Goal: Task Accomplishment & Management: Manage account settings

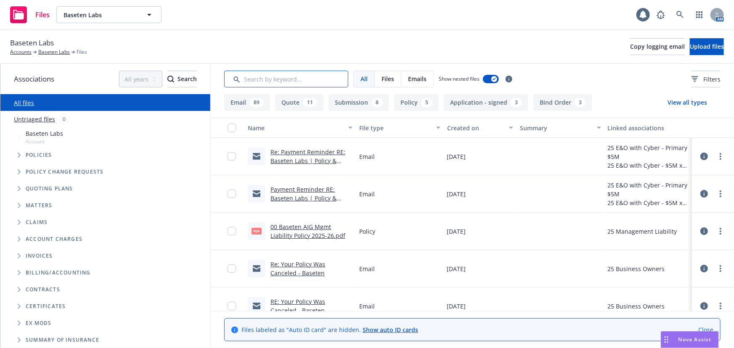
click at [288, 80] on input "Search by keyword..." at bounding box center [286, 79] width 124 height 17
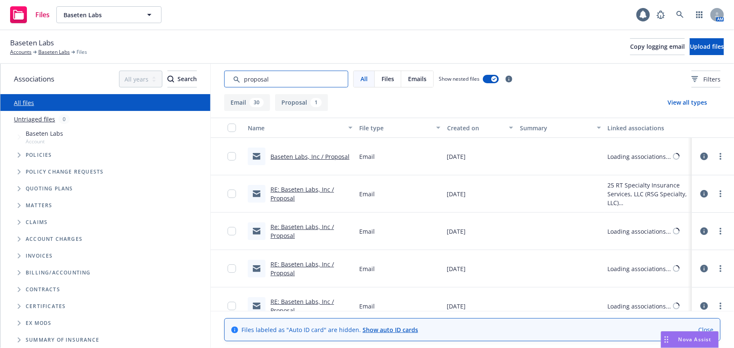
type input "proposal"
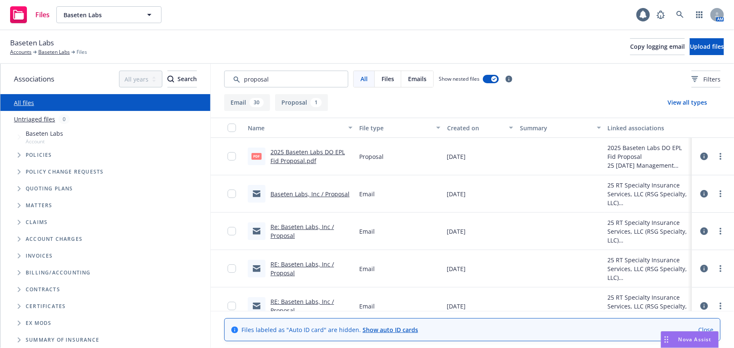
click at [298, 150] on link "2025 Baseten Labs DO EPL Fid Proposal.pdf" at bounding box center [307, 156] width 74 height 17
click at [677, 18] on icon at bounding box center [680, 15] width 8 height 8
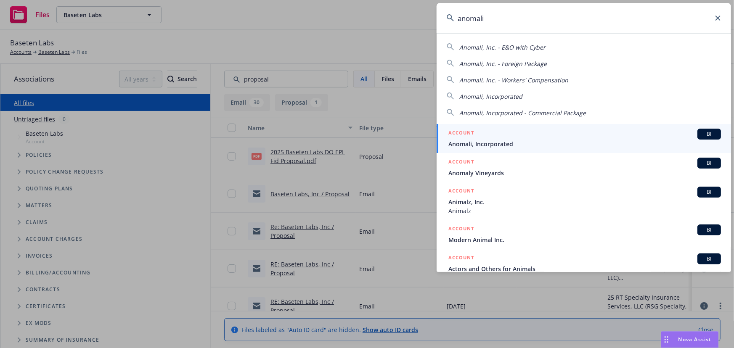
type input "anomali"
click at [580, 130] on div "ACCOUNT BI" at bounding box center [584, 134] width 272 height 11
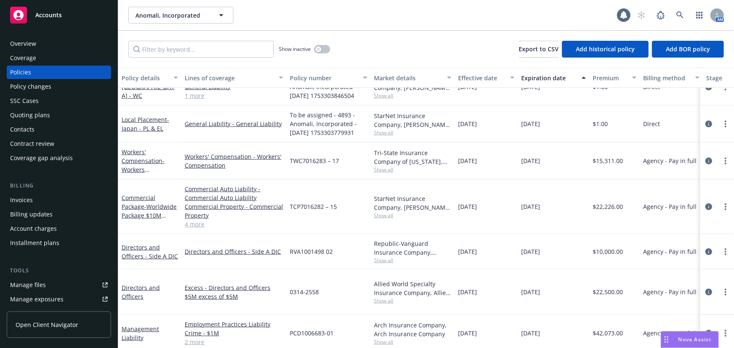
scroll to position [325, 0]
click at [134, 325] on link "Management Liability" at bounding box center [140, 333] width 37 height 17
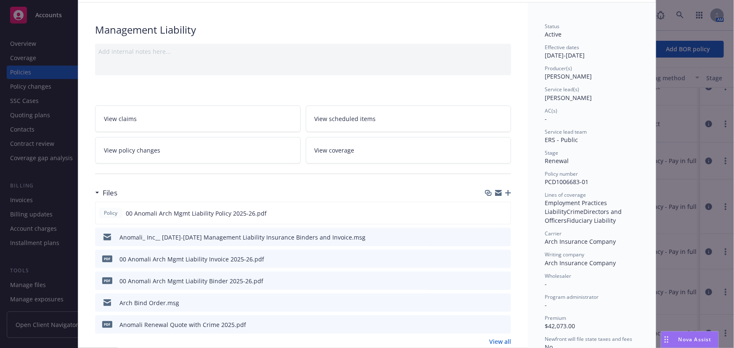
scroll to position [38, 0]
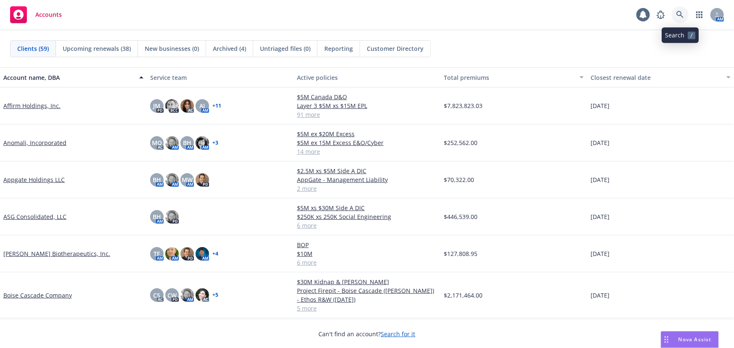
click at [674, 13] on link at bounding box center [679, 14] width 17 height 17
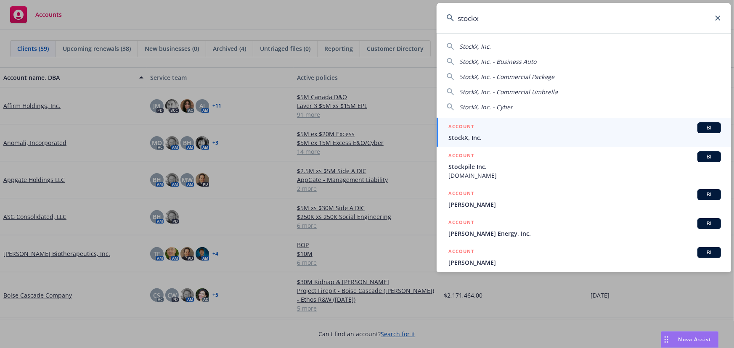
type input "stockx"
click at [502, 127] on div "ACCOUNT BI" at bounding box center [584, 127] width 272 height 11
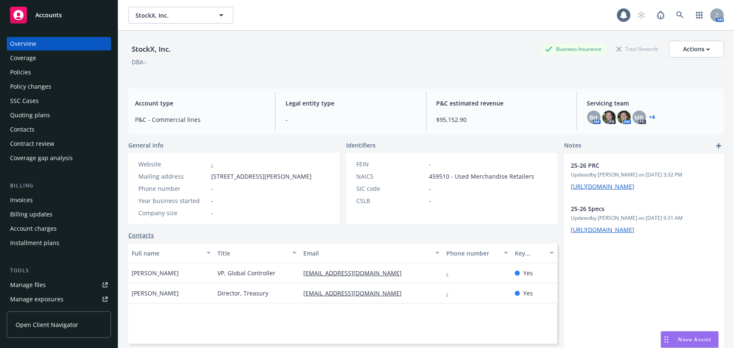
click at [35, 74] on div "Policies" at bounding box center [59, 72] width 98 height 13
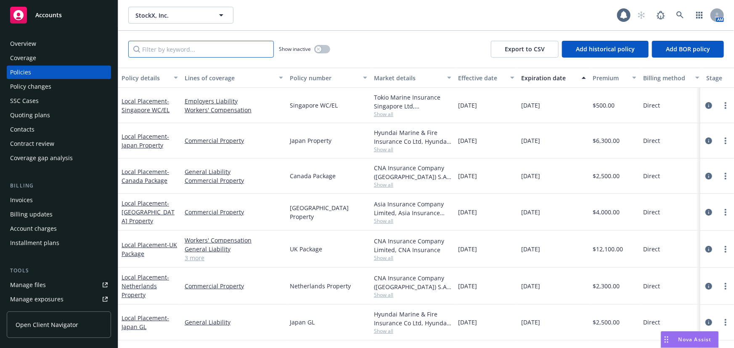
click at [173, 53] on input "Filter by keyword..." at bounding box center [200, 49] width 145 height 17
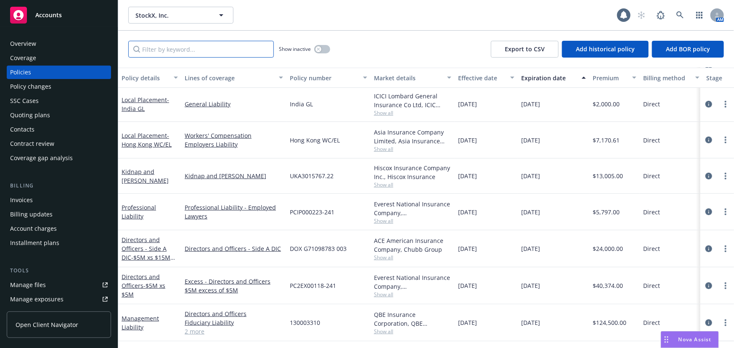
scroll to position [344, 0]
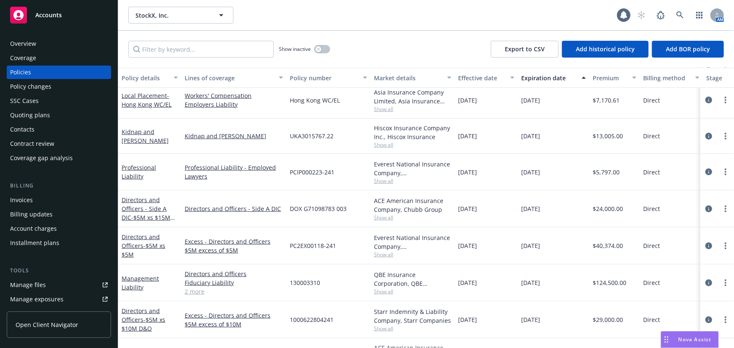
click at [44, 116] on div "Quoting plans" at bounding box center [30, 114] width 40 height 13
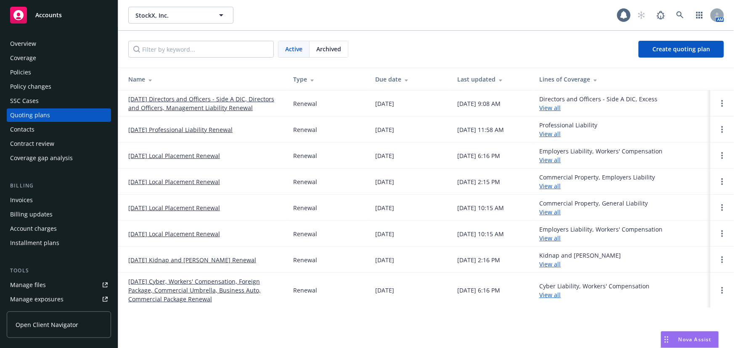
click at [206, 110] on link "08/31/25 Directors and Officers - Side A DIC, Directors and Officers, Managemen…" at bounding box center [203, 104] width 151 height 18
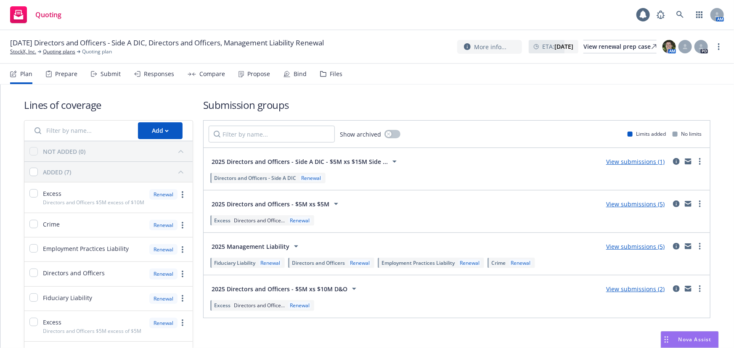
click at [144, 72] on div "Responses" at bounding box center [159, 74] width 30 height 7
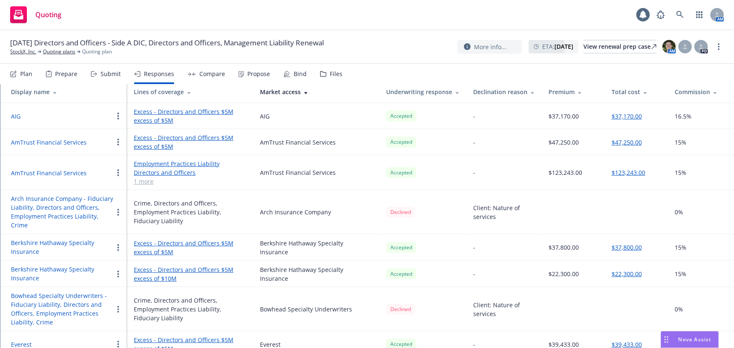
scroll to position [153, 0]
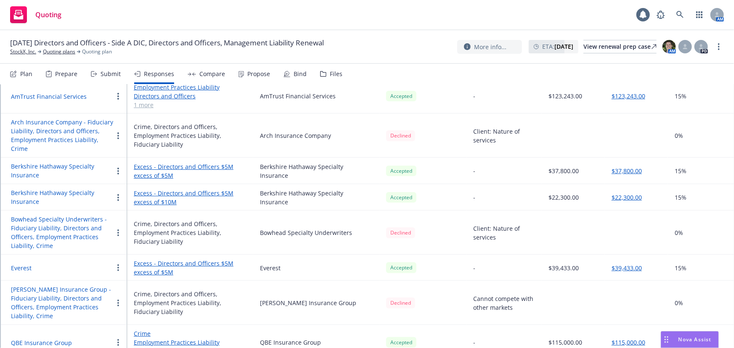
click at [39, 191] on button "Berkshire Hathaway Specialty Insurance" at bounding box center [62, 197] width 102 height 18
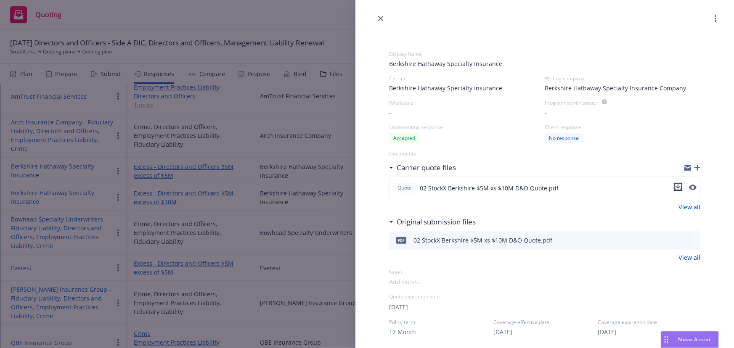
click at [674, 185] on icon "download file" at bounding box center [677, 187] width 7 height 7
click at [380, 18] on icon "close" at bounding box center [380, 18] width 5 height 5
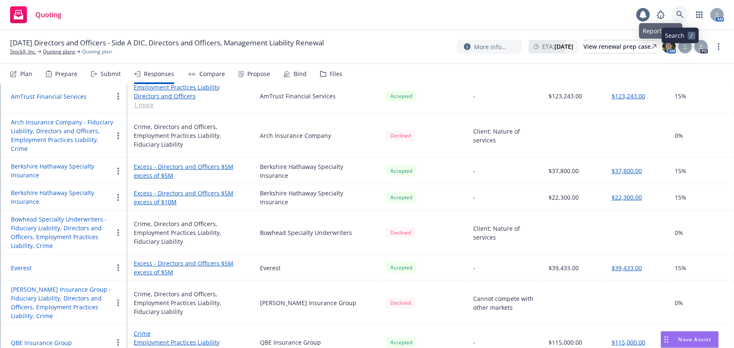
click at [677, 13] on icon at bounding box center [679, 14] width 7 height 7
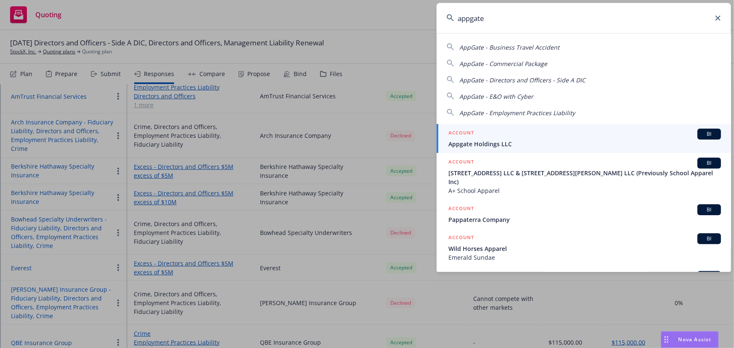
type input "appgate"
click at [529, 143] on span "Appgate Holdings LLC" at bounding box center [584, 144] width 272 height 9
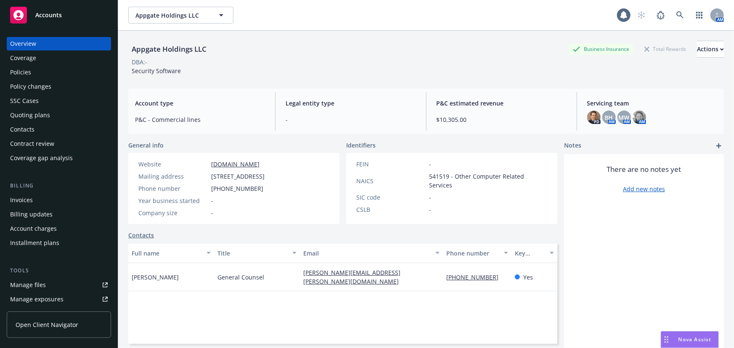
click at [28, 76] on div "Policies" at bounding box center [20, 72] width 21 height 13
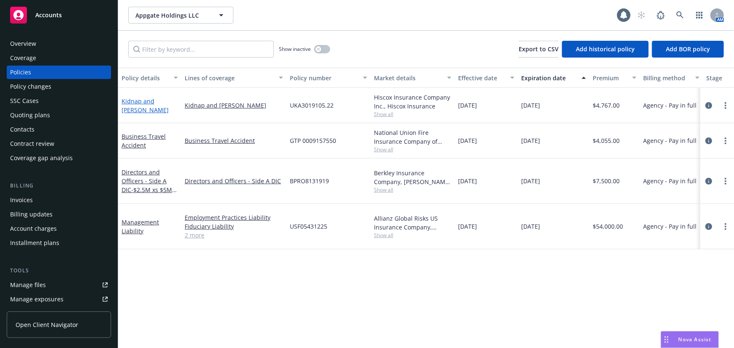
click at [158, 105] on link "Kidnap and [PERSON_NAME]" at bounding box center [145, 105] width 47 height 17
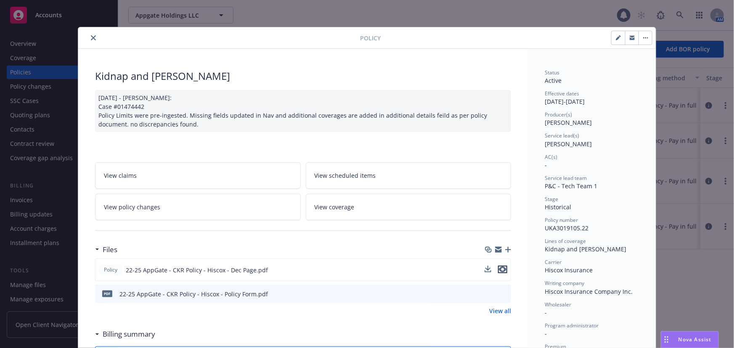
click at [500, 269] on icon "preview file" at bounding box center [503, 270] width 8 height 6
click at [88, 36] on button "close" at bounding box center [93, 38] width 10 height 10
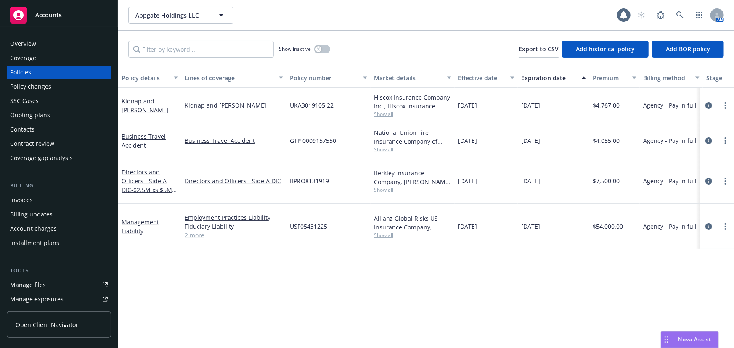
click at [388, 186] on span "Show all" at bounding box center [412, 189] width 77 height 7
click at [152, 218] on link "Management Liability" at bounding box center [140, 226] width 37 height 17
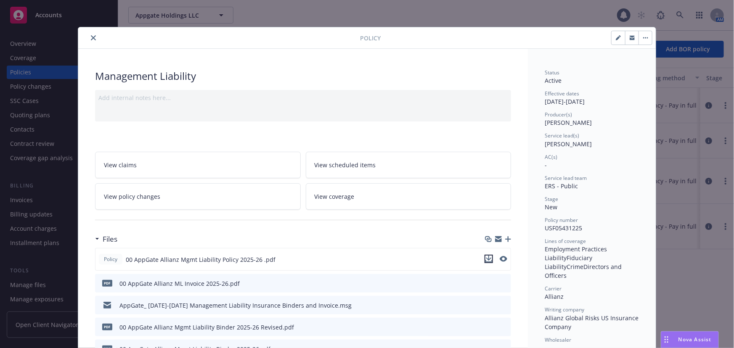
click at [487, 257] on icon "download file" at bounding box center [488, 259] width 7 height 7
click at [88, 39] on button "close" at bounding box center [93, 38] width 10 height 10
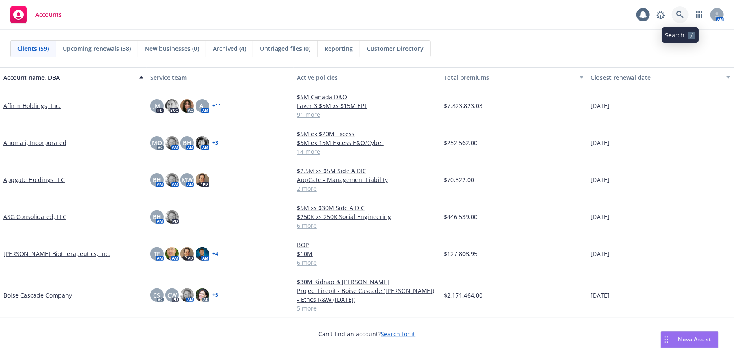
click at [687, 11] on link at bounding box center [679, 14] width 17 height 17
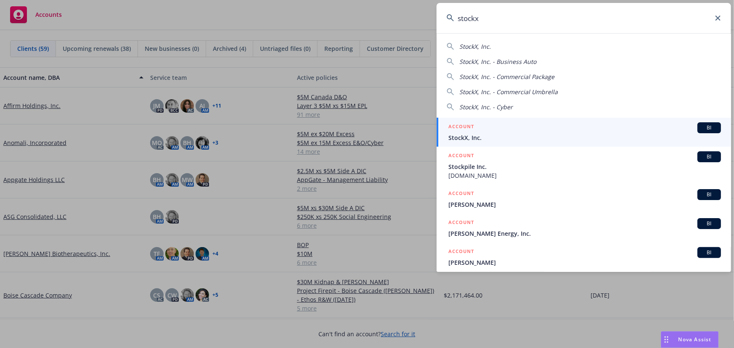
type input "stockx"
click at [613, 132] on div "ACCOUNT BI" at bounding box center [584, 127] width 272 height 11
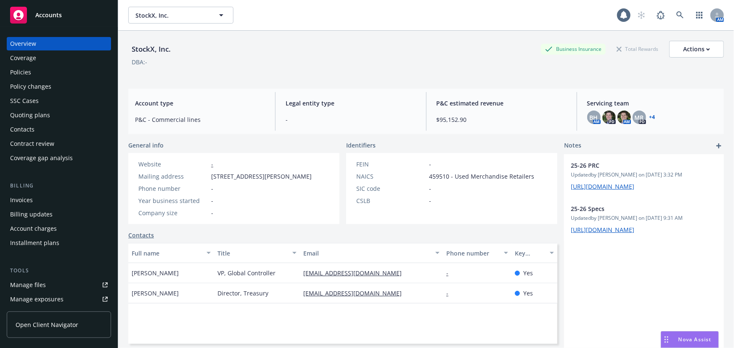
click at [59, 116] on div "Quoting plans" at bounding box center [59, 114] width 98 height 13
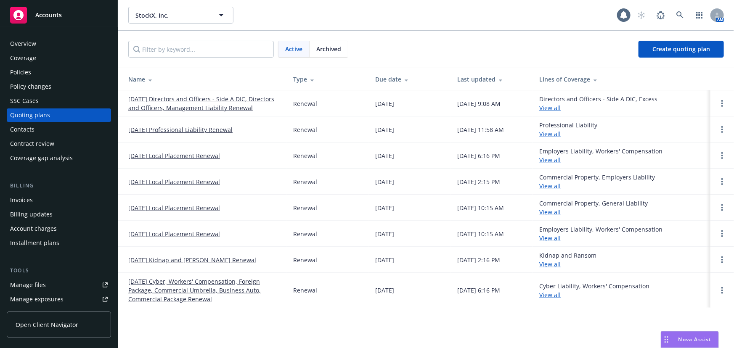
click at [238, 109] on link "[DATE] Directors and Officers - Side A DIC, Directors and Officers, Management …" at bounding box center [203, 104] width 151 height 18
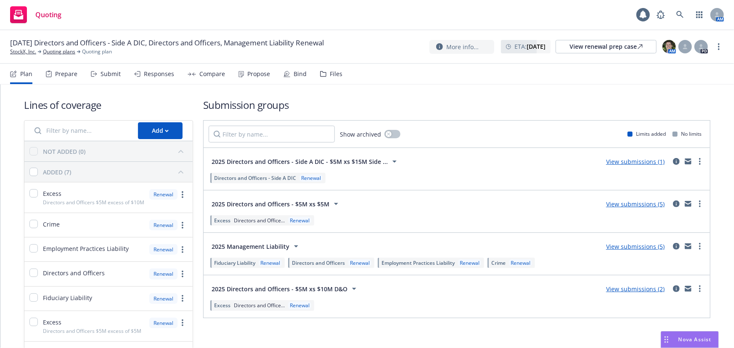
click at [110, 74] on div "Submit" at bounding box center [110, 74] width 20 height 7
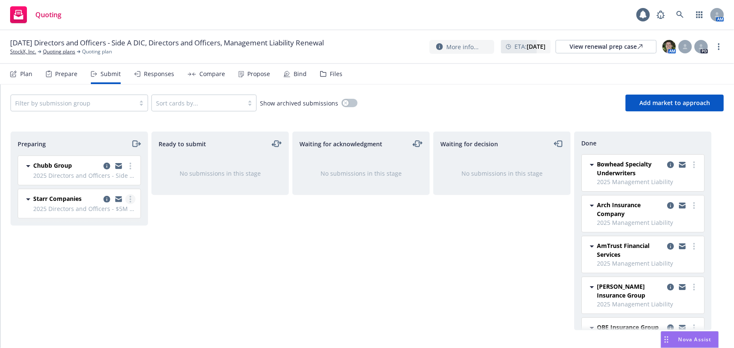
click at [133, 198] on link "more" at bounding box center [130, 199] width 10 height 10
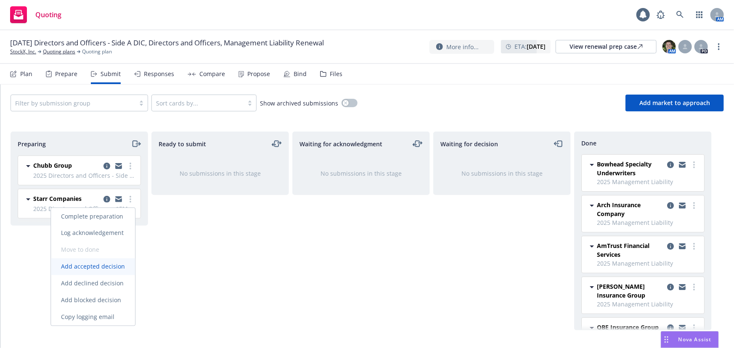
click at [100, 266] on span "Add accepted decision" at bounding box center [93, 267] width 84 height 8
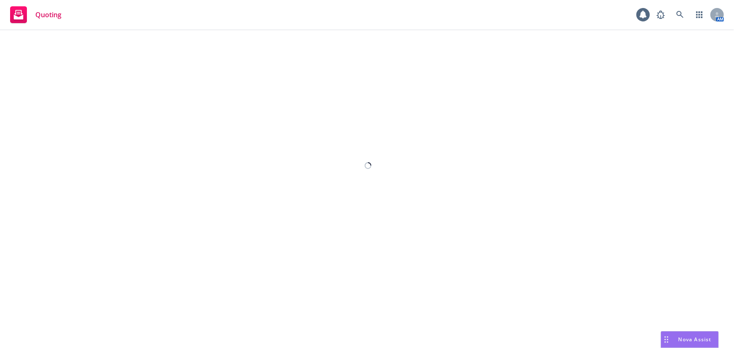
select select "12"
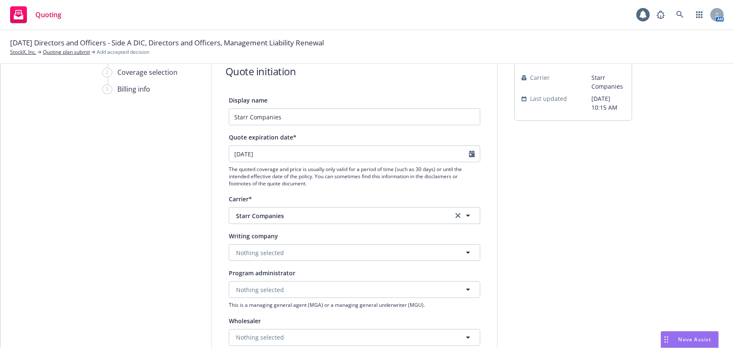
scroll to position [38, 0]
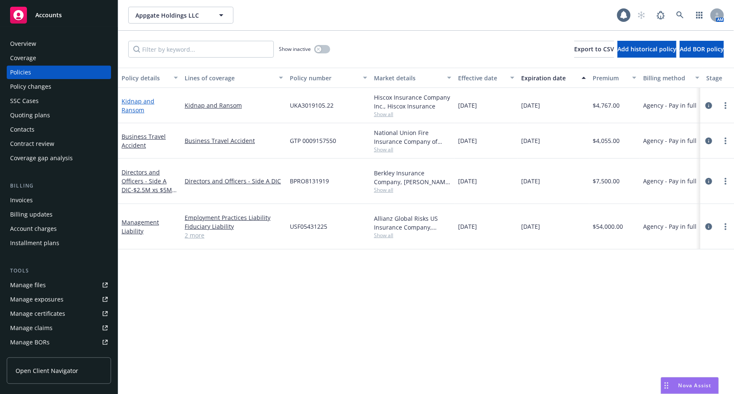
click at [154, 105] on link "Kidnap and Ransom" at bounding box center [138, 105] width 33 height 17
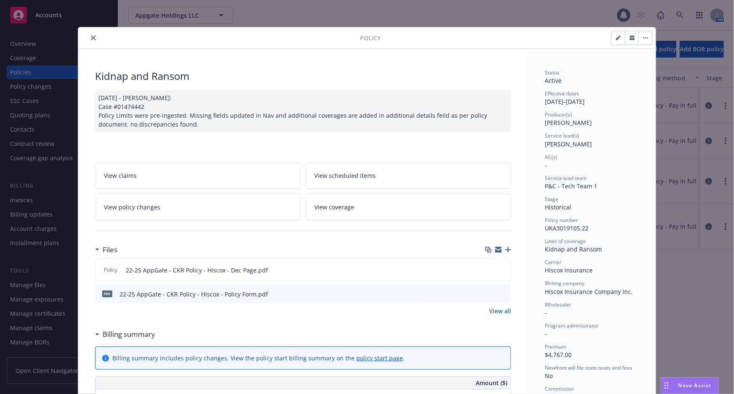
click at [506, 249] on icon "button" at bounding box center [508, 250] width 6 height 6
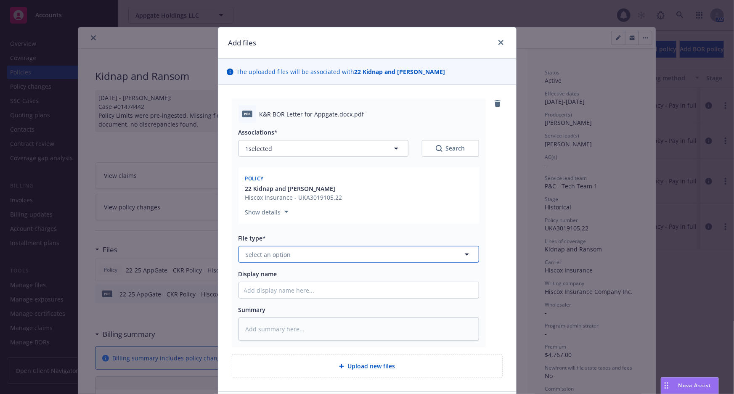
click at [338, 259] on button "Select an option" at bounding box center [358, 254] width 240 height 17
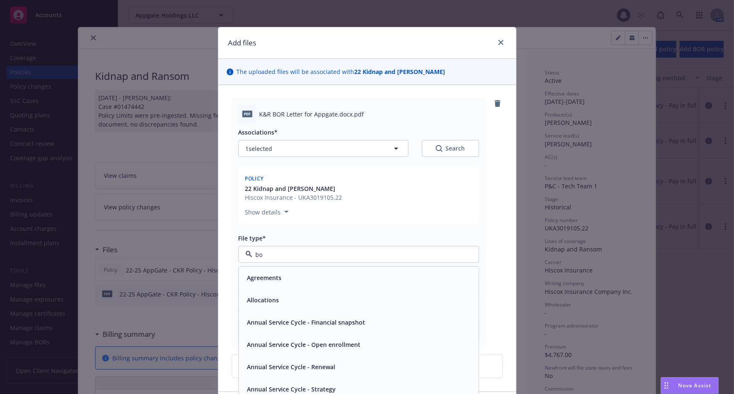
type input "bor"
drag, startPoint x: 320, startPoint y: 311, endPoint x: 336, endPoint y: 291, distance: 25.7
click at [336, 291] on div "BOR Confirmation BOR Letter - signed BOR Letter - unsigned Blanket BOR Letter -…" at bounding box center [359, 322] width 240 height 111
click at [336, 291] on div "BOR Letter - signed" at bounding box center [359, 300] width 240 height 22
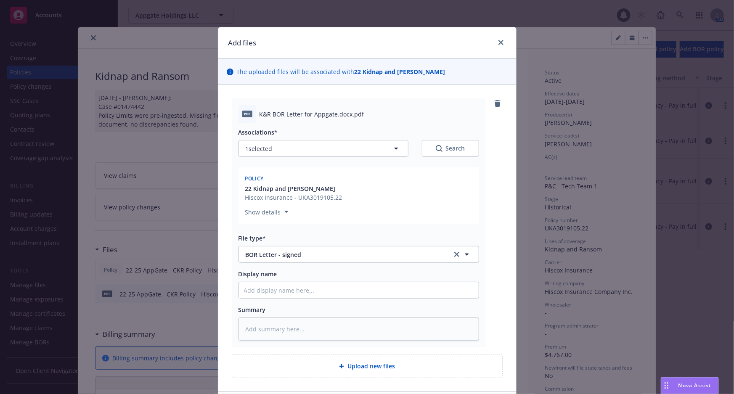
scroll to position [62, 0]
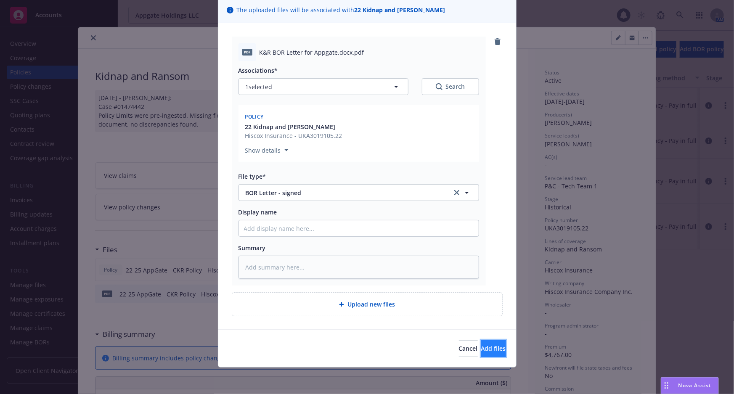
click at [481, 350] on span "Add files" at bounding box center [493, 348] width 25 height 8
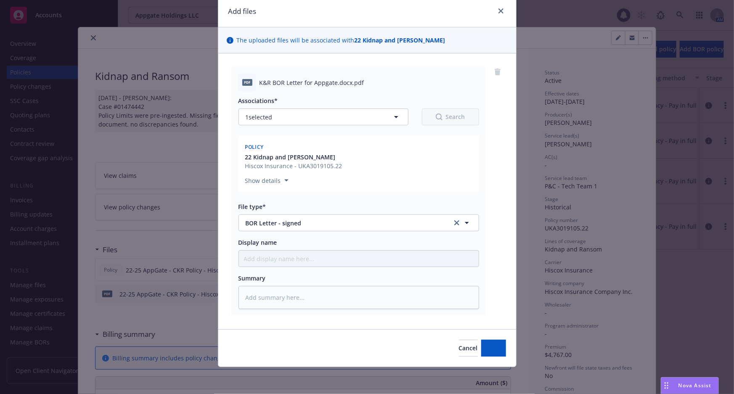
scroll to position [31, 0]
type textarea "x"
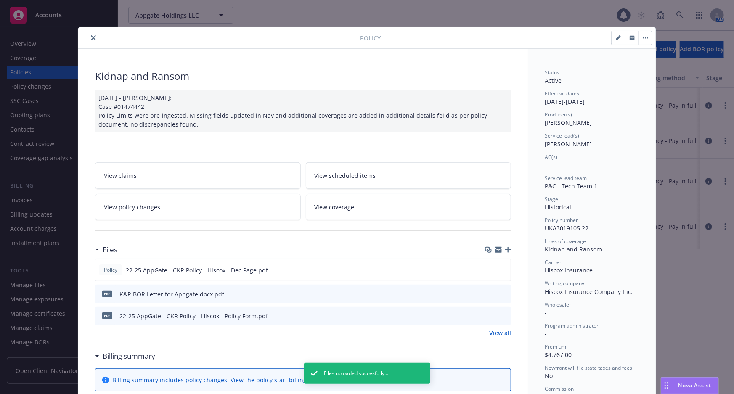
click at [620, 37] on button "button" at bounding box center [617, 37] width 13 height 13
select select "HISTORICAL"
select select "other"
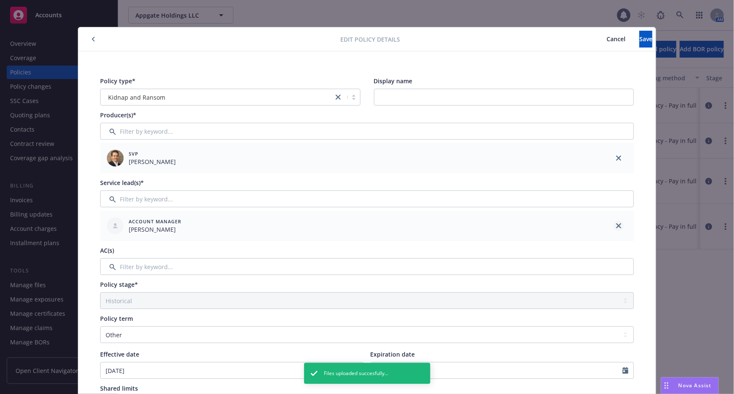
click at [616, 225] on icon "close" at bounding box center [618, 225] width 5 height 5
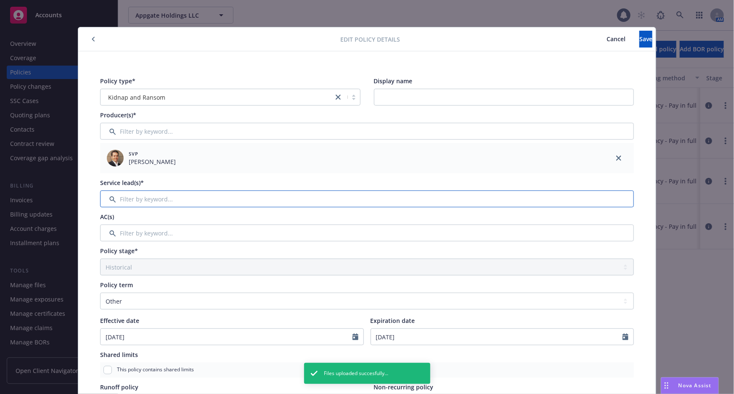
click at [493, 198] on input "Filter by keyword..." at bounding box center [367, 198] width 534 height 17
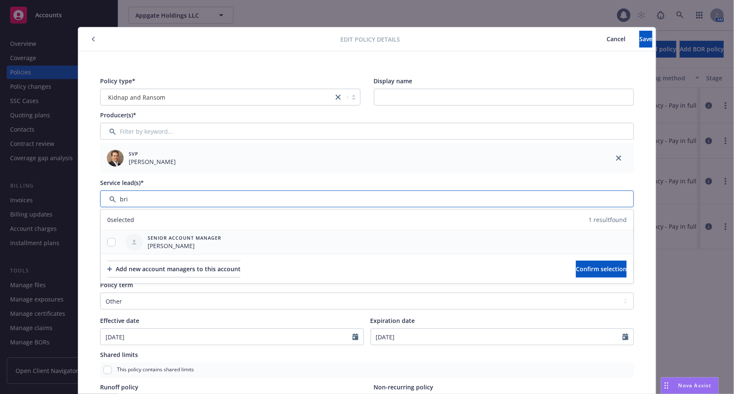
type input "bri"
click at [114, 242] on div at bounding box center [111, 242] width 22 height 9
click at [107, 242] on input "checkbox" at bounding box center [111, 242] width 8 height 8
checkbox input "true"
click at [576, 264] on button "Confirm selection" at bounding box center [601, 269] width 51 height 17
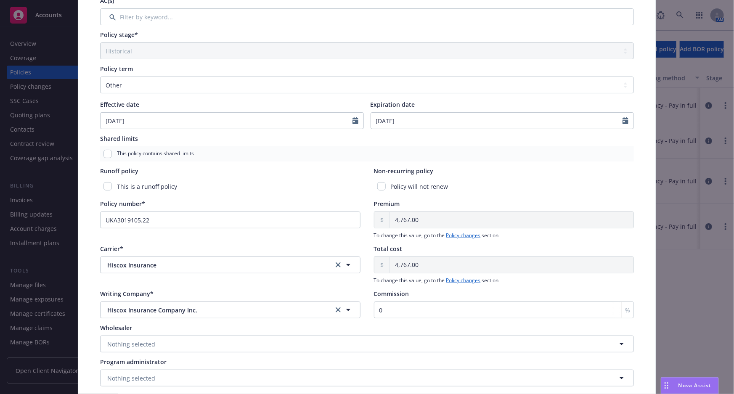
scroll to position [0, 0]
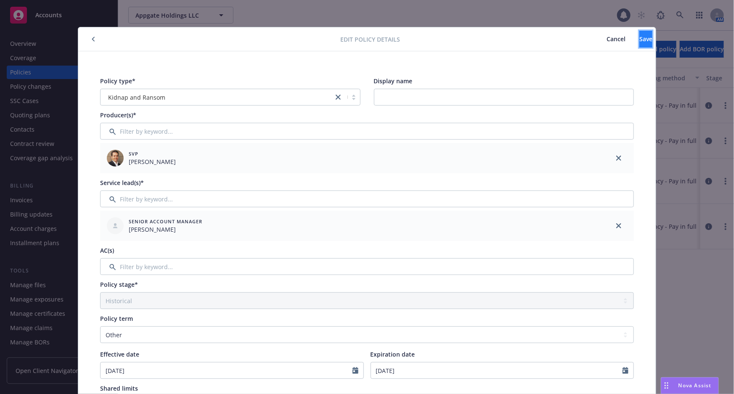
click at [639, 38] on span "Save" at bounding box center [645, 39] width 13 height 8
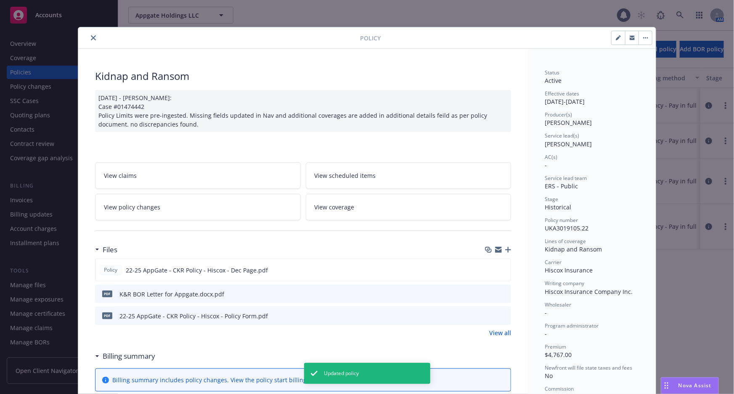
click at [91, 36] on icon "close" at bounding box center [93, 37] width 5 height 5
